Goal: Task Accomplishment & Management: Use online tool/utility

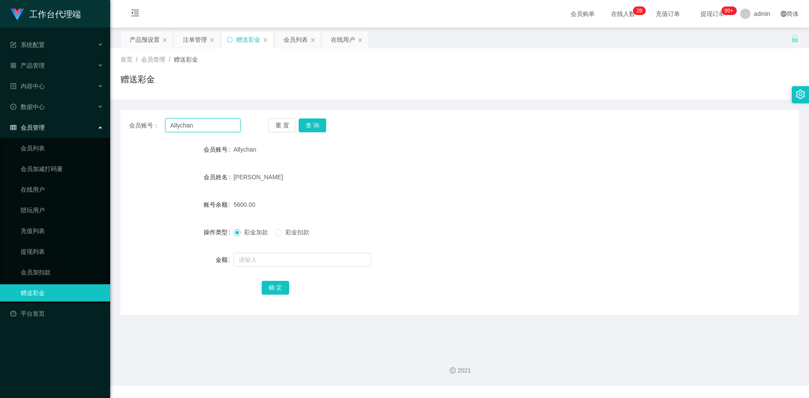
drag, startPoint x: 204, startPoint y: 126, endPoint x: 92, endPoint y: 122, distance: 112.0
click at [86, 118] on section "工作台代理端 系统配置 产品管理 产品列表 产品预设置 开奖记录 注单管理 即时注单 内容中心 数据中心 会员管理 会员列表 会员加减打码量 在线用户 陪玩用…" at bounding box center [404, 192] width 809 height 385
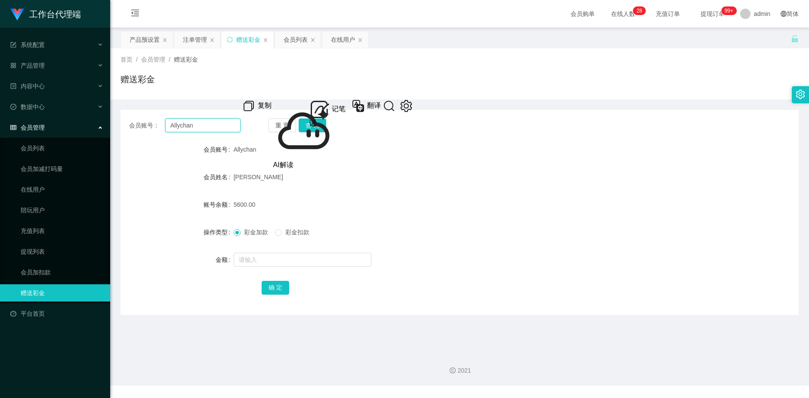
paste input "pp123"
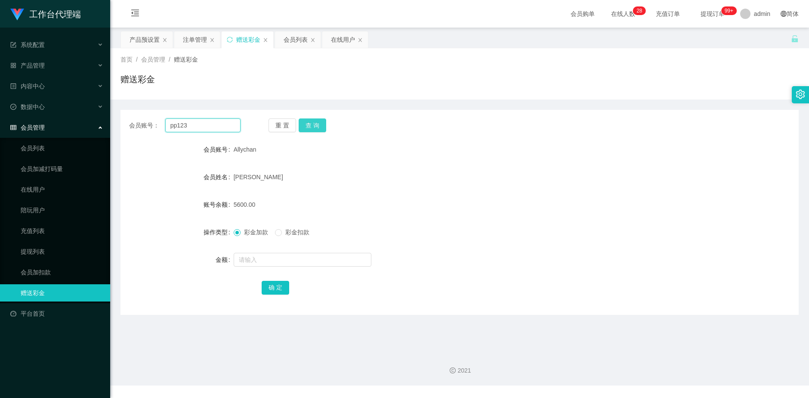
type input "pp123"
click at [312, 125] on button "查 询" at bounding box center [313, 125] width 28 height 14
drag, startPoint x: 136, startPoint y: 38, endPoint x: 129, endPoint y: 39, distance: 7.0
click at [136, 38] on div "产品预设置" at bounding box center [145, 39] width 30 height 16
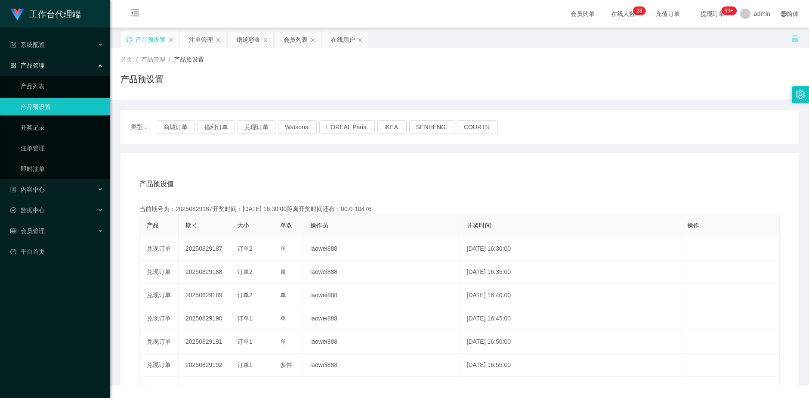
click at [127, 40] on icon "图标: sync" at bounding box center [129, 40] width 6 height 6
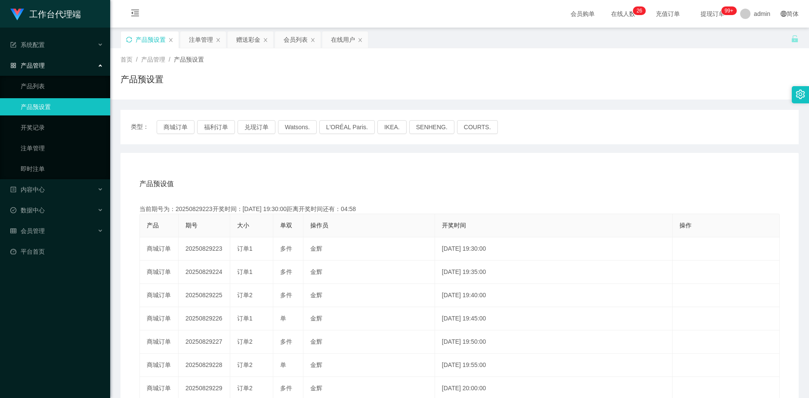
click at [127, 38] on icon "图标: sync" at bounding box center [129, 40] width 6 height 6
click at [204, 41] on div "注单管理" at bounding box center [201, 39] width 24 height 16
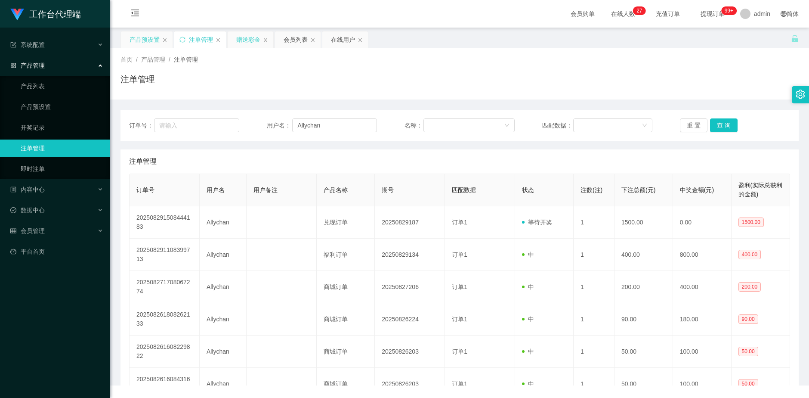
click at [238, 40] on div "赠送彩金" at bounding box center [248, 39] width 24 height 16
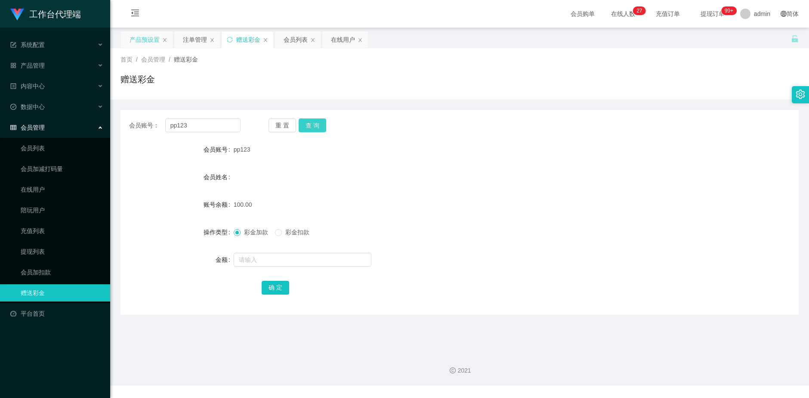
click at [317, 126] on button "查 询" at bounding box center [313, 125] width 28 height 14
drag, startPoint x: 199, startPoint y: 129, endPoint x: 160, endPoint y: 127, distance: 39.6
click at [160, 127] on div "会员账号： pp123" at bounding box center [184, 125] width 111 height 14
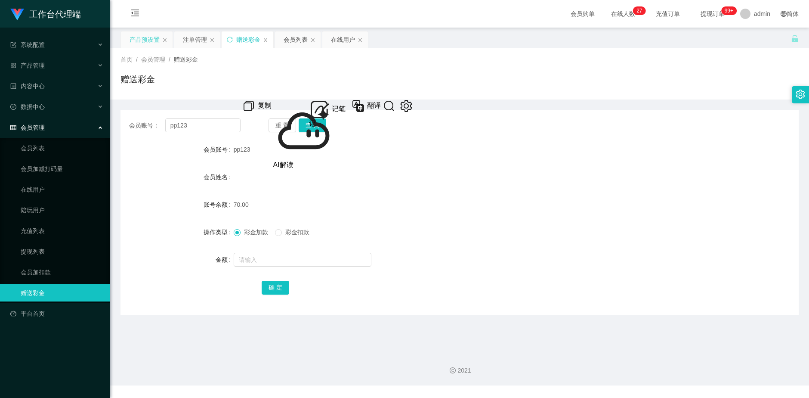
drag, startPoint x: 194, startPoint y: 36, endPoint x: 205, endPoint y: 49, distance: 17.1
click at [194, 37] on div "注单管理" at bounding box center [195, 39] width 24 height 16
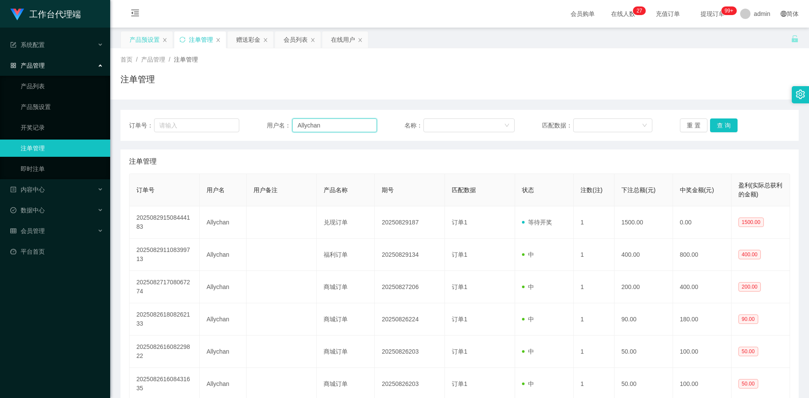
drag, startPoint x: 349, startPoint y: 125, endPoint x: 250, endPoint y: 124, distance: 99.0
click at [251, 124] on div "订单号： 用户名： Allychan 名称： 匹配数据： 重 置 查 询" at bounding box center [459, 125] width 661 height 14
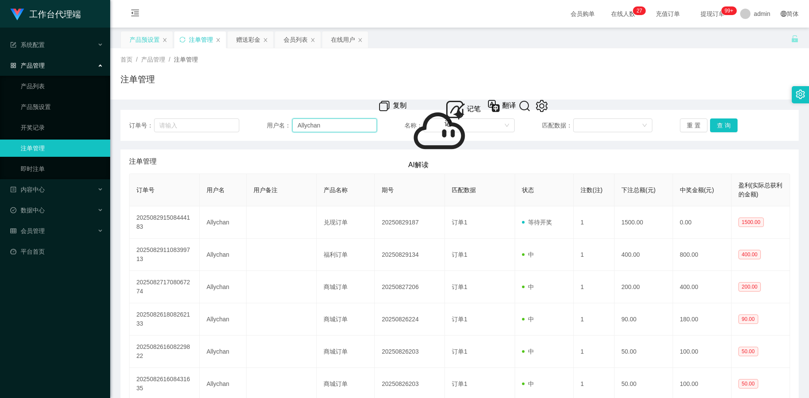
paste input "pp123"
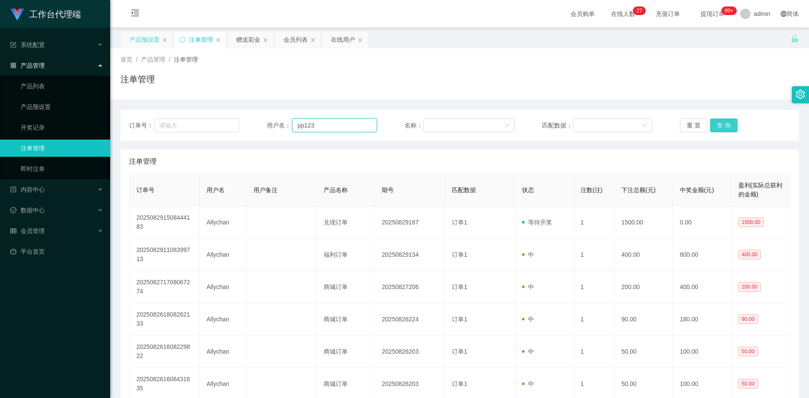
type input "pp123"
click at [728, 127] on button "查 询" at bounding box center [724, 125] width 28 height 14
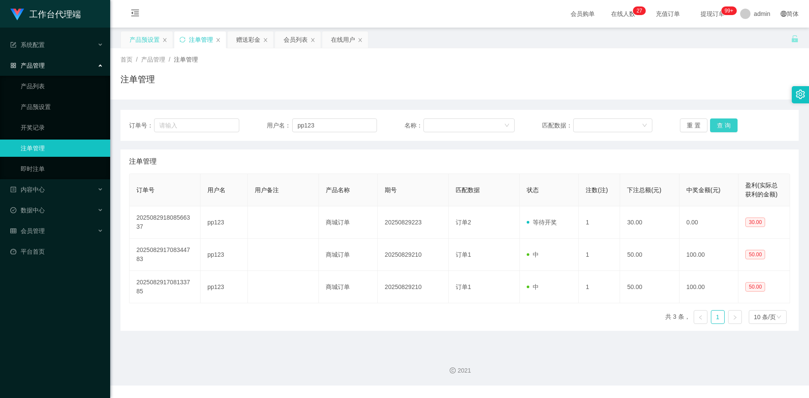
click at [728, 127] on button "查 询" at bounding box center [724, 125] width 28 height 14
click at [728, 127] on div "重 置 查 询" at bounding box center [735, 125] width 110 height 14
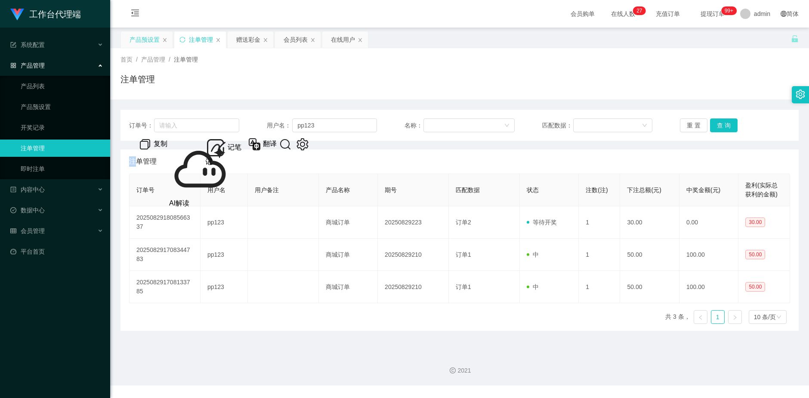
click at [138, 45] on div "产品预设置" at bounding box center [145, 39] width 30 height 16
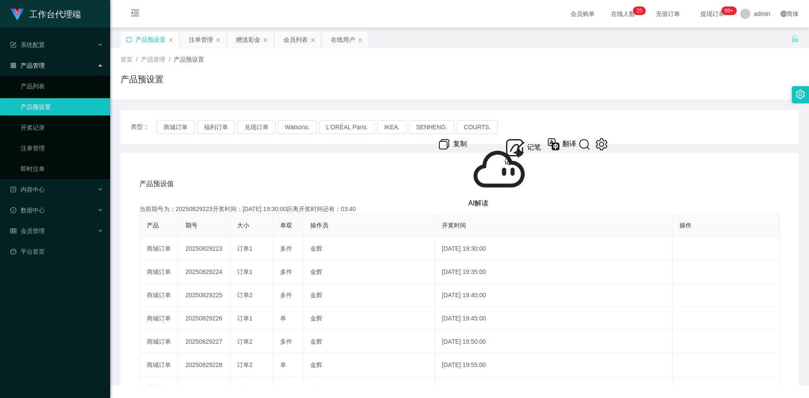
click at [128, 40] on icon "图标: sync" at bounding box center [129, 40] width 6 height 6
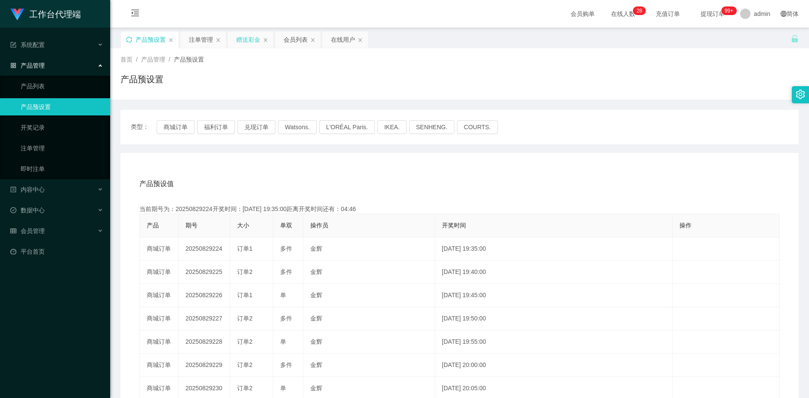
click at [236, 38] on div "赠送彩金" at bounding box center [251, 39] width 46 height 16
click at [250, 44] on div "赠送彩金" at bounding box center [248, 39] width 24 height 16
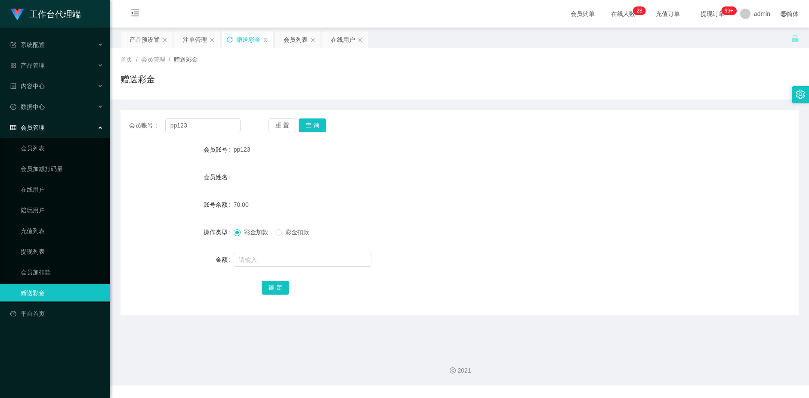
click at [227, 38] on icon "图标: sync" at bounding box center [230, 40] width 6 height 6
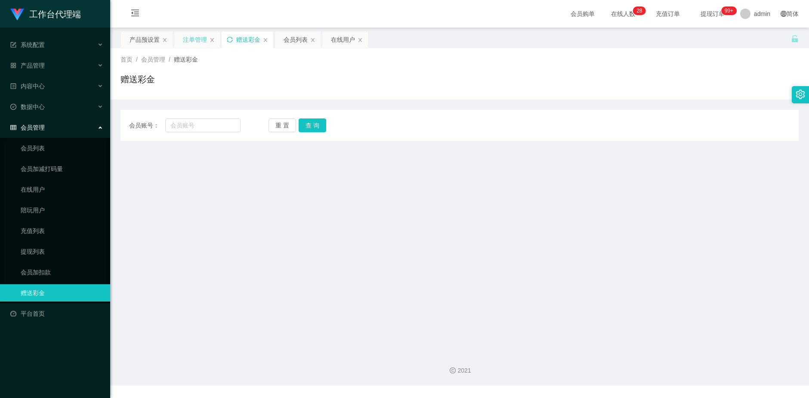
click at [185, 39] on div "注单管理" at bounding box center [195, 39] width 24 height 16
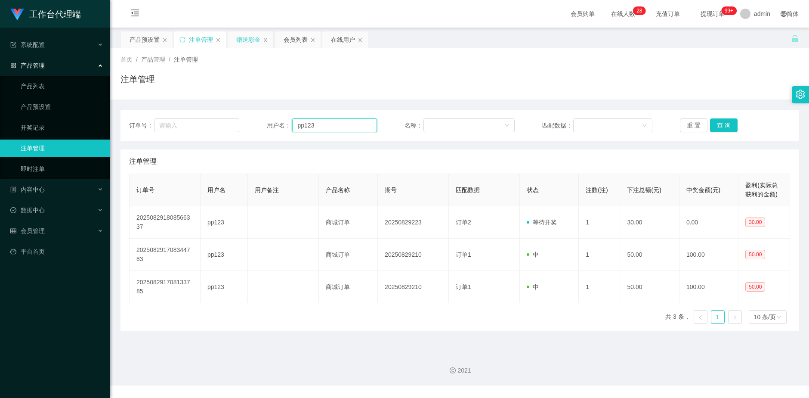
drag, startPoint x: 318, startPoint y: 129, endPoint x: 286, endPoint y: 128, distance: 32.3
click at [286, 128] on div "用户名： pp123" at bounding box center [322, 125] width 110 height 14
drag, startPoint x: 244, startPoint y: 34, endPoint x: 260, endPoint y: 69, distance: 38.9
click at [244, 35] on div "赠送彩金" at bounding box center [248, 39] width 24 height 16
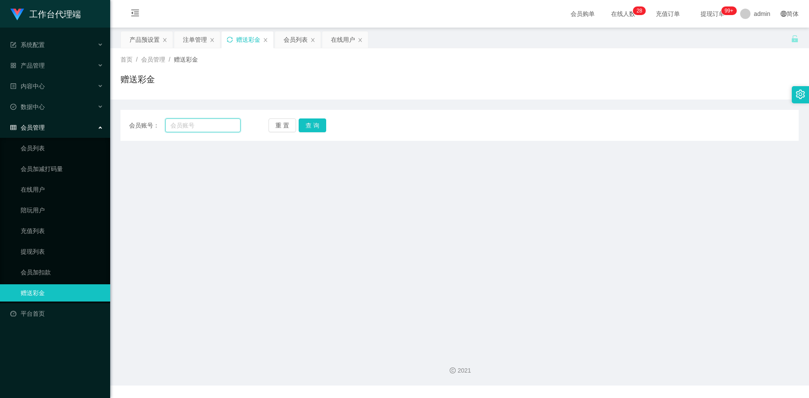
click at [212, 125] on input "text" at bounding box center [203, 125] width 76 height 14
paste input "pp123"
type input "pp123"
click at [307, 130] on button "查 询" at bounding box center [313, 125] width 28 height 14
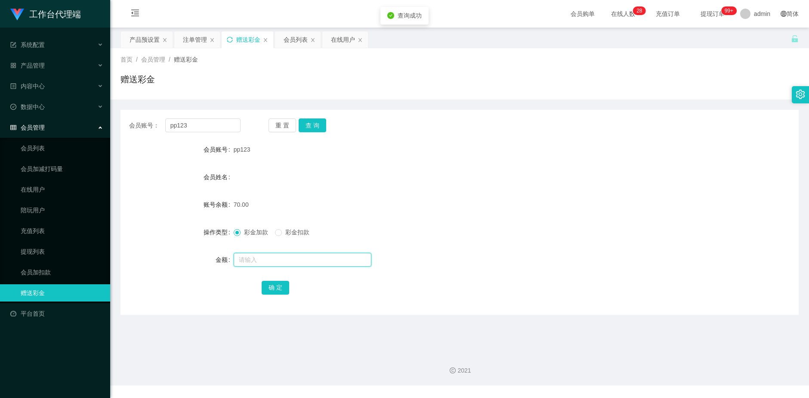
click at [249, 262] on input "text" at bounding box center [303, 260] width 138 height 14
type input "60"
click at [284, 287] on button "确 定" at bounding box center [276, 288] width 28 height 14
